Goal: Task Accomplishment & Management: Use online tool/utility

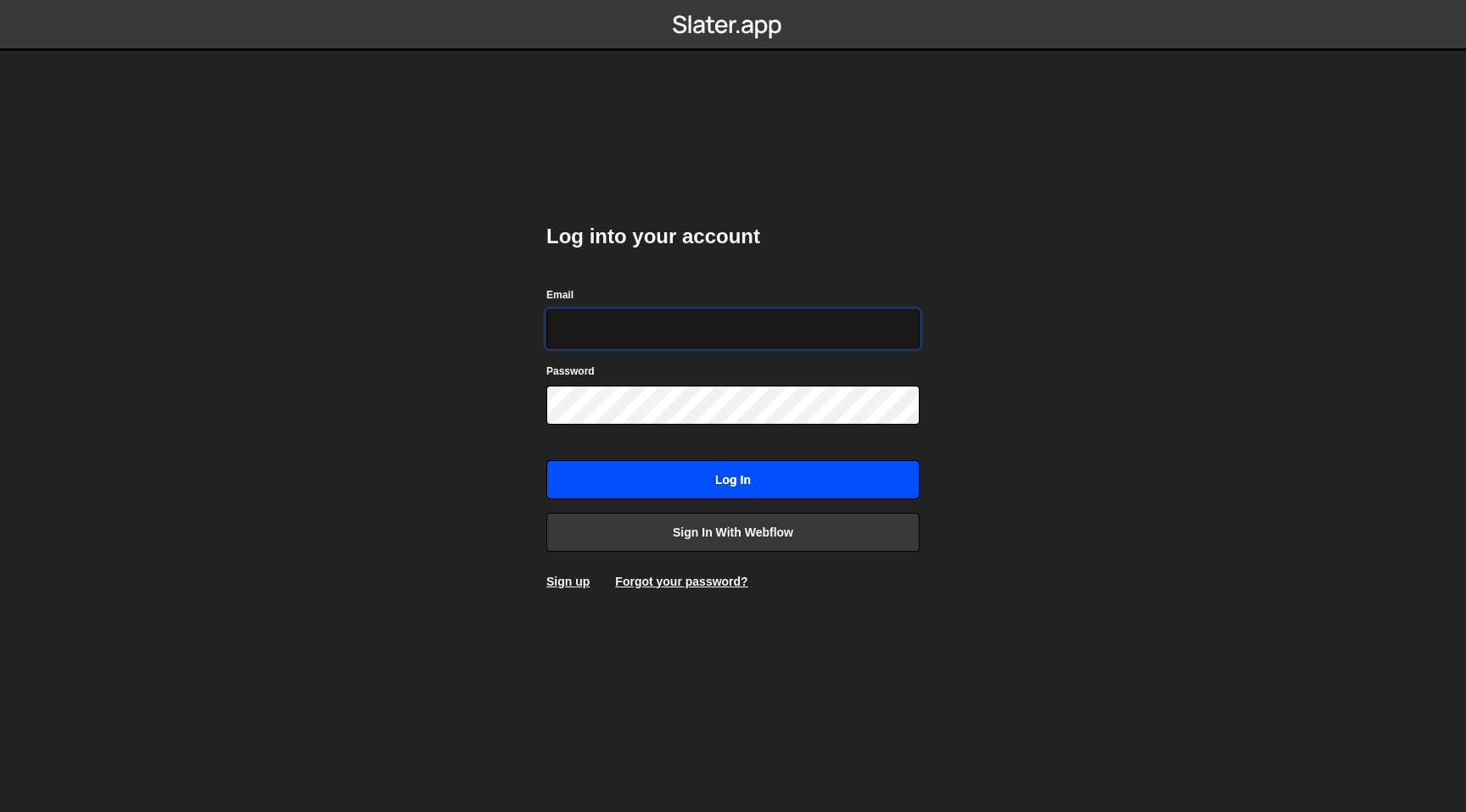
type input "[EMAIL_ADDRESS][DOMAIN_NAME]"
click at [662, 477] on input "Log in" at bounding box center [732, 480] width 373 height 39
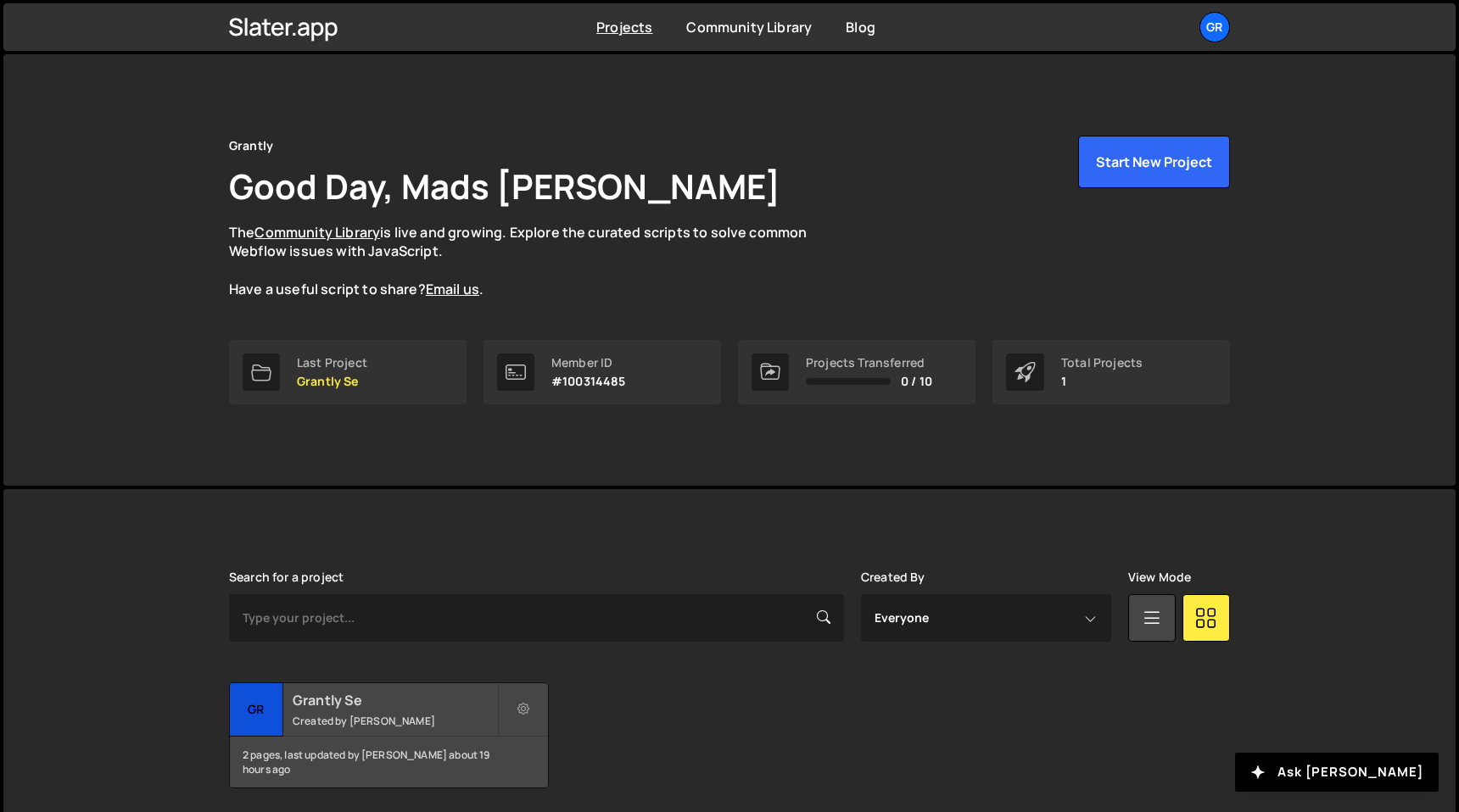
click at [432, 708] on h2 "Grantly Se" at bounding box center [394, 700] width 204 height 18
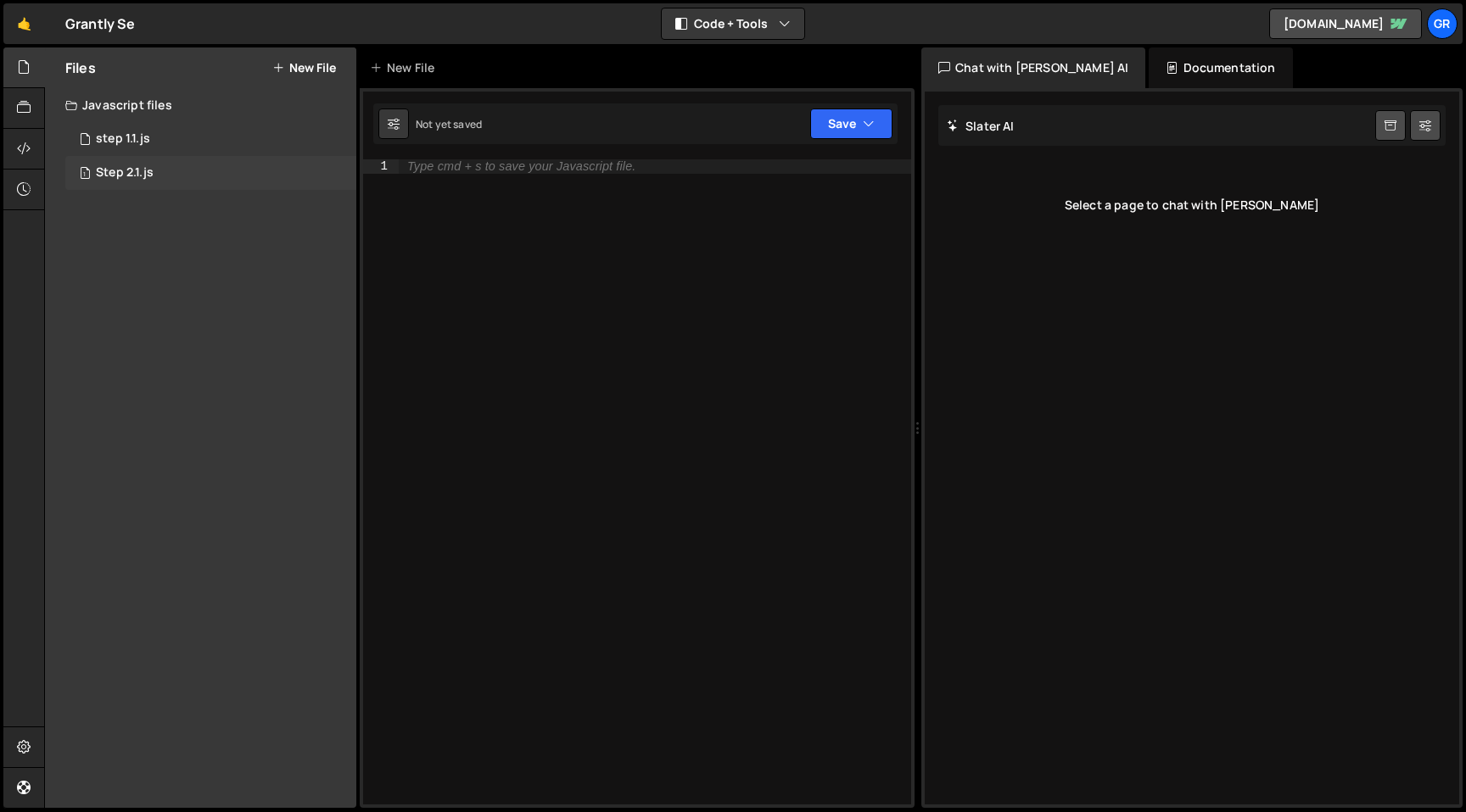
click at [186, 179] on div "1 Step 2.1.js 0" at bounding box center [211, 173] width 291 height 34
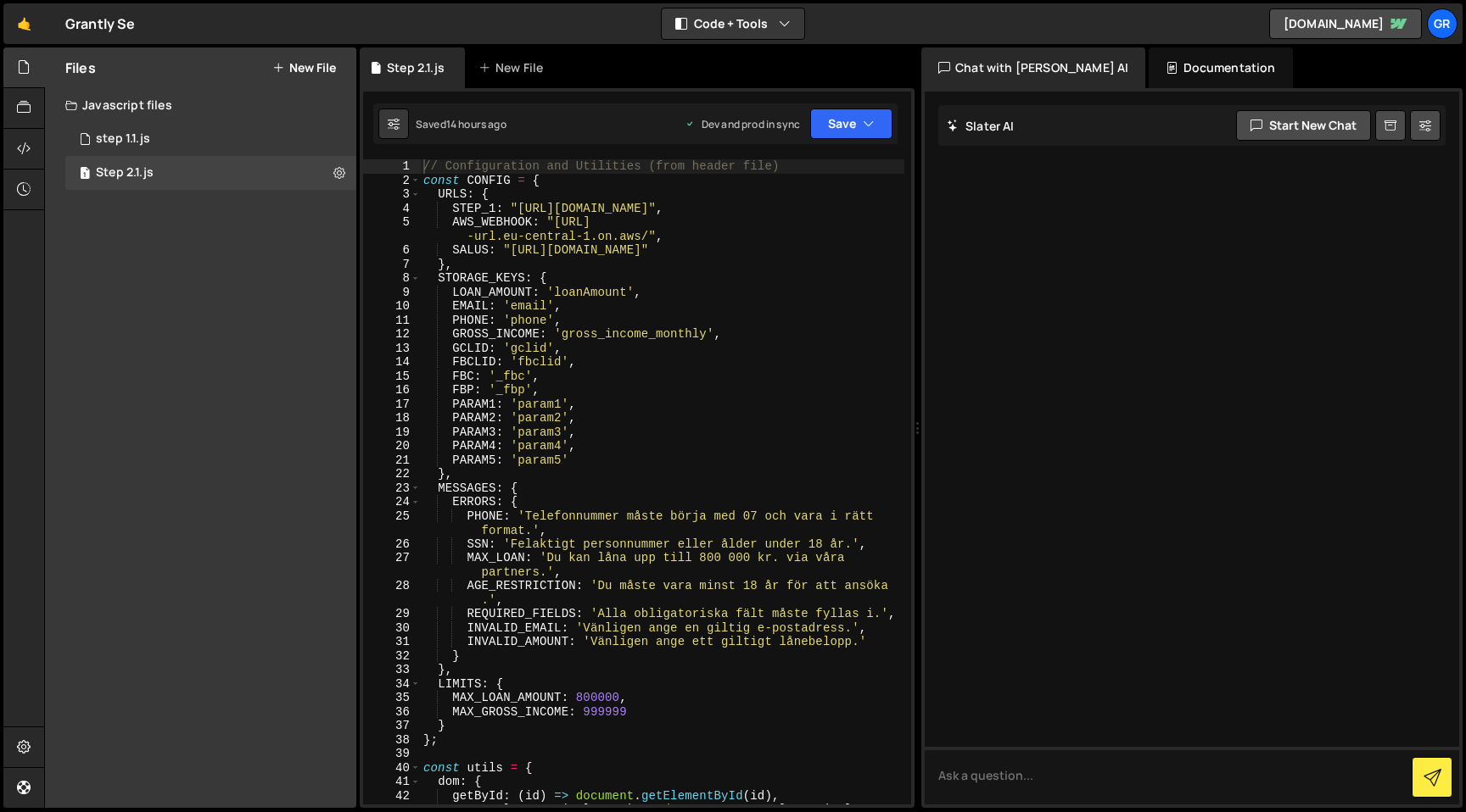
type textarea "EMAIL: 'email',"
click at [607, 309] on div "// Configuration and Utilities (from header file) const CONFIG = { URLS : { STE…" at bounding box center [662, 502] width 484 height 688
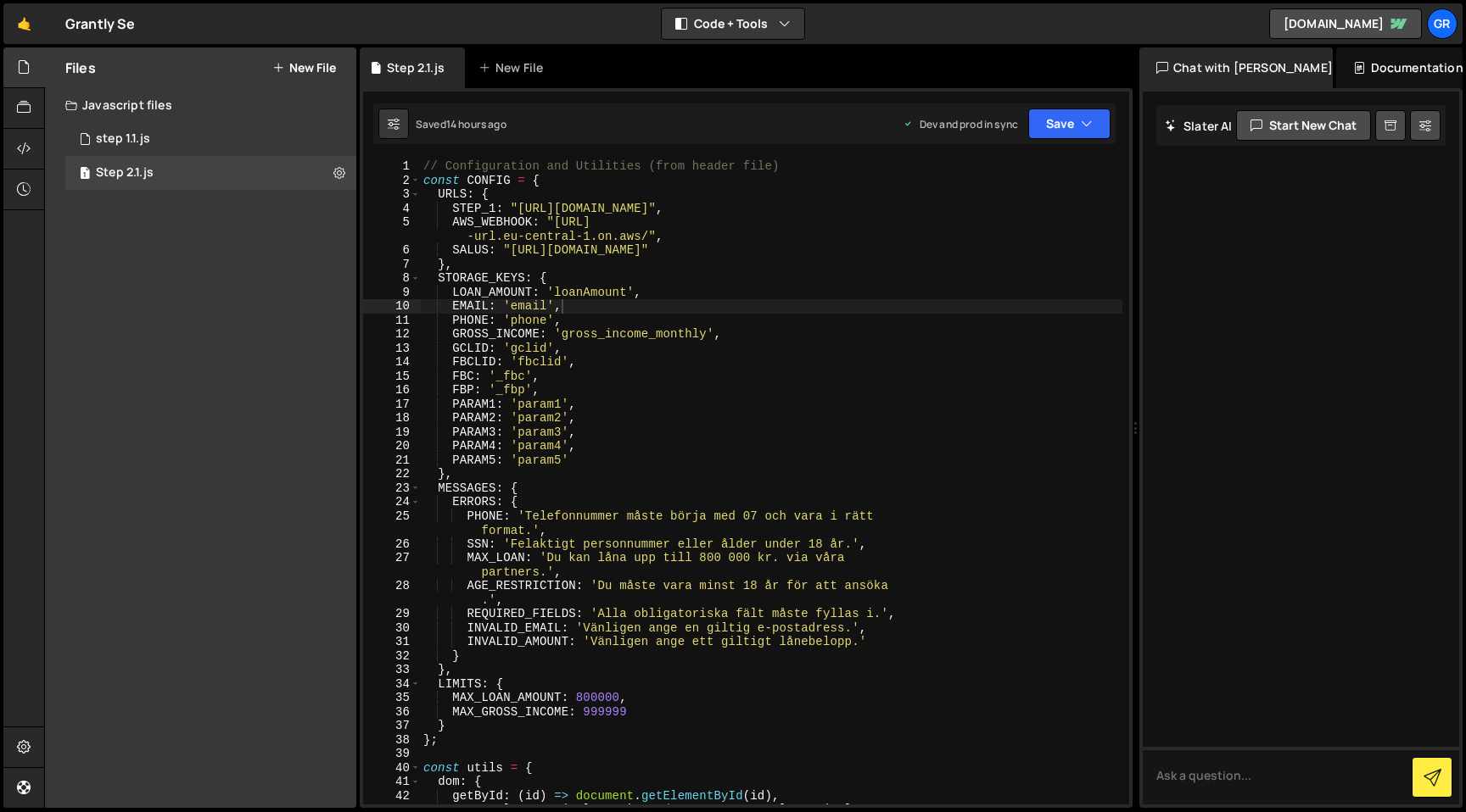
drag, startPoint x: 919, startPoint y: 210, endPoint x: 1126, endPoint y: 245, distance: 209.9
click at [1126, 245] on div "Files New File Javascript files 1 step 1.1.js 0 1 Step 2.1.js 0 CSS files Copy …" at bounding box center [755, 428] width 1422 height 762
